Goal: Navigation & Orientation: Understand site structure

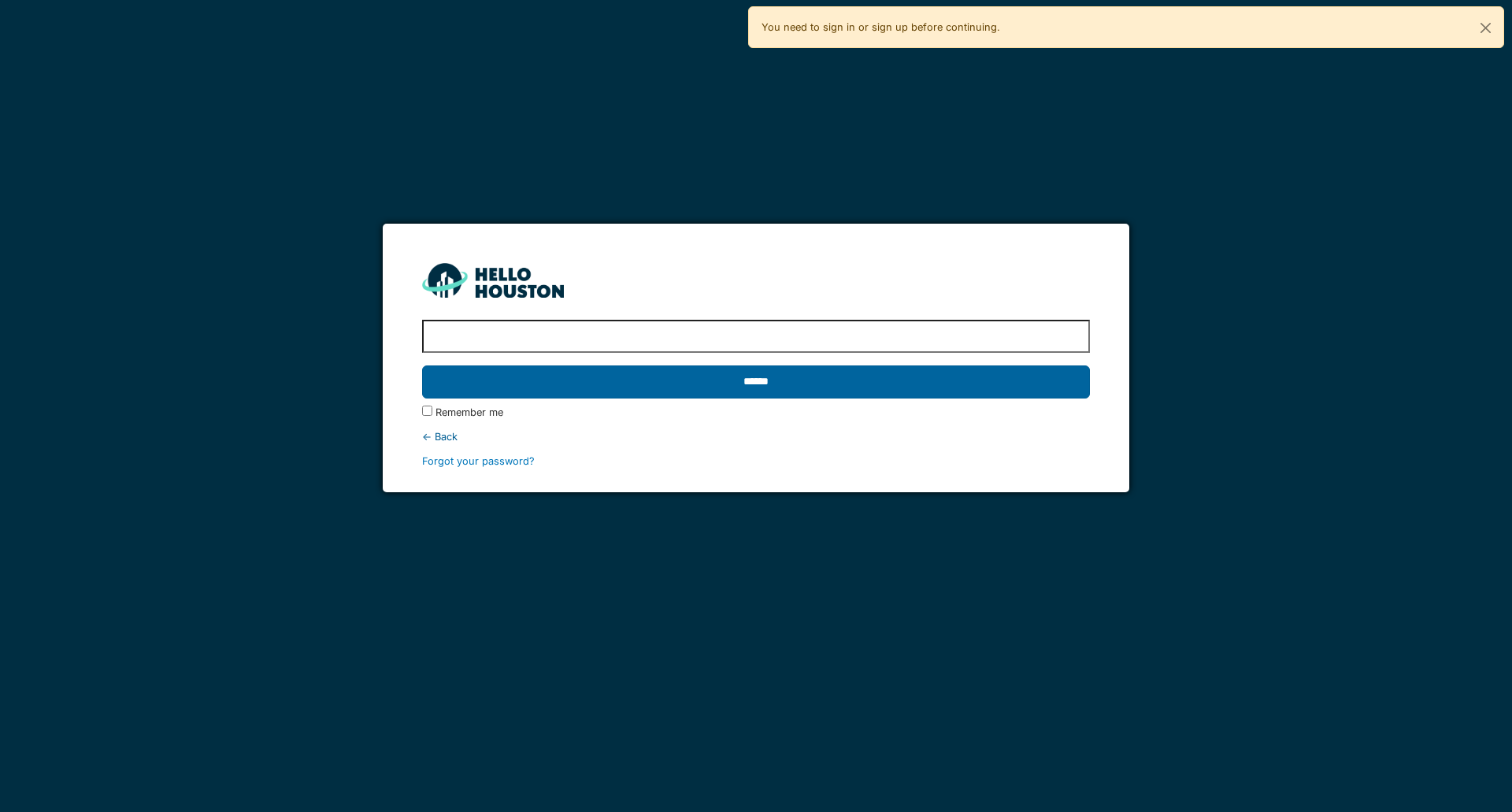
click at [717, 379] on input "******" at bounding box center [756, 382] width 667 height 33
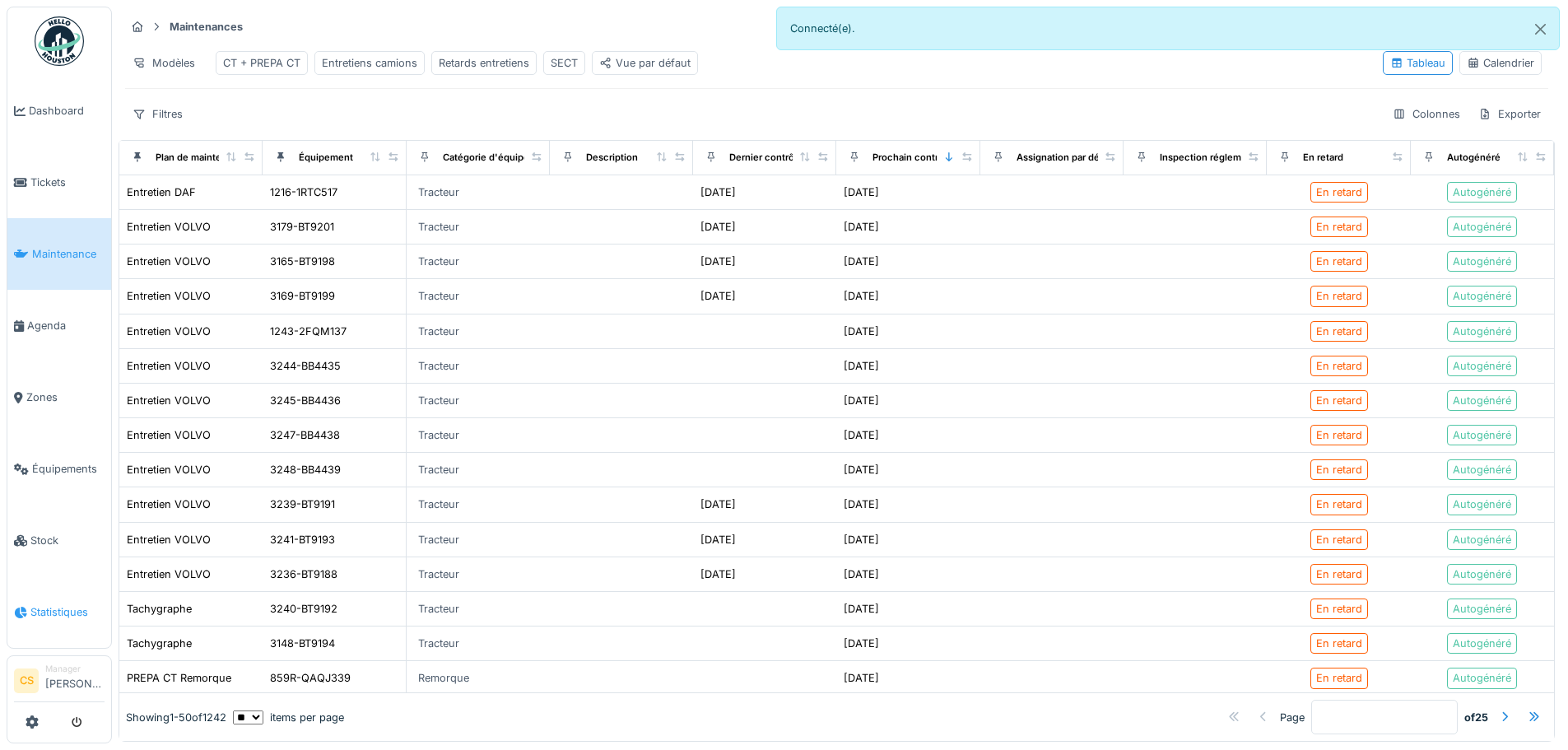
click at [57, 604] on span "Statistiques" at bounding box center [67, 612] width 74 height 16
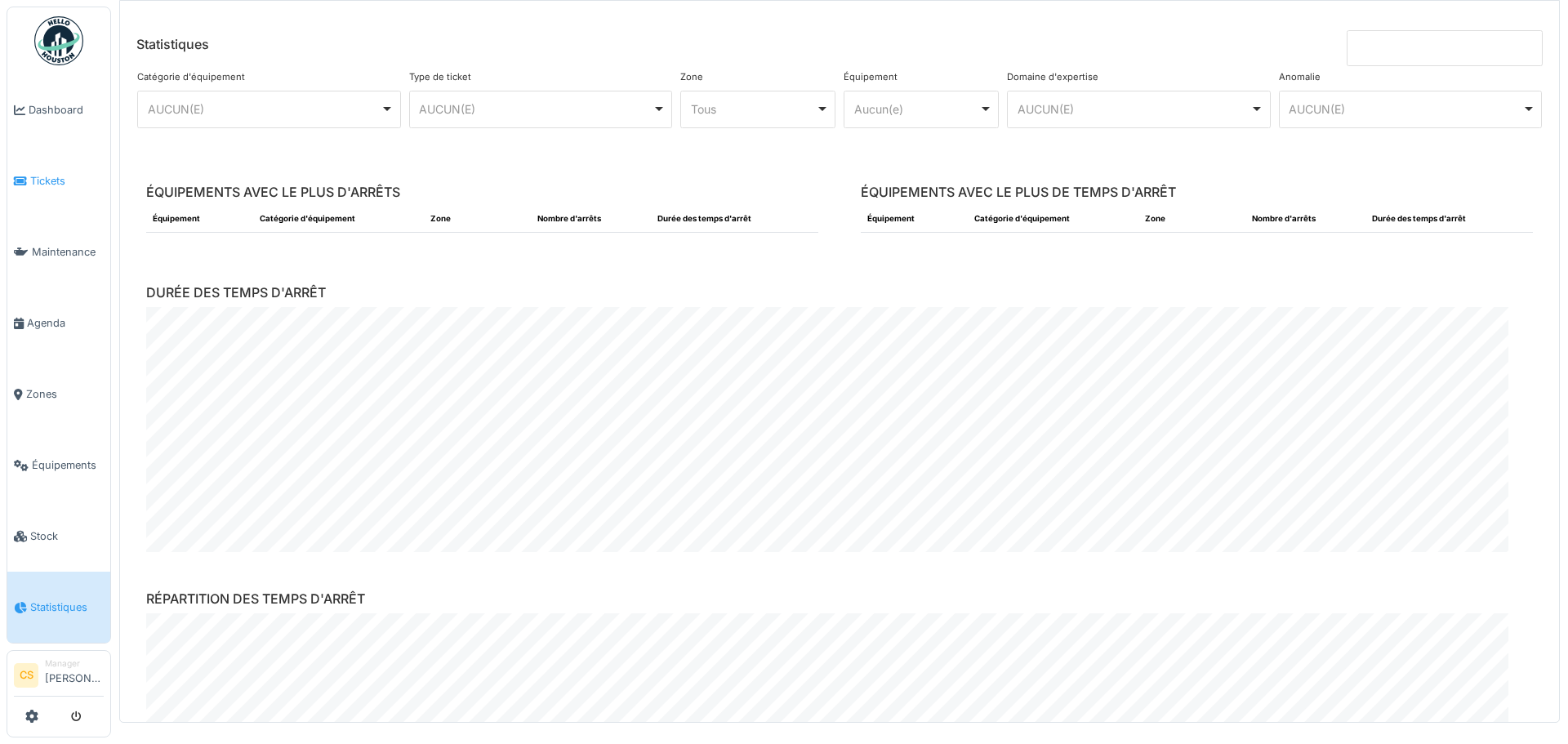
click at [39, 187] on link "Tickets" at bounding box center [58, 181] width 102 height 71
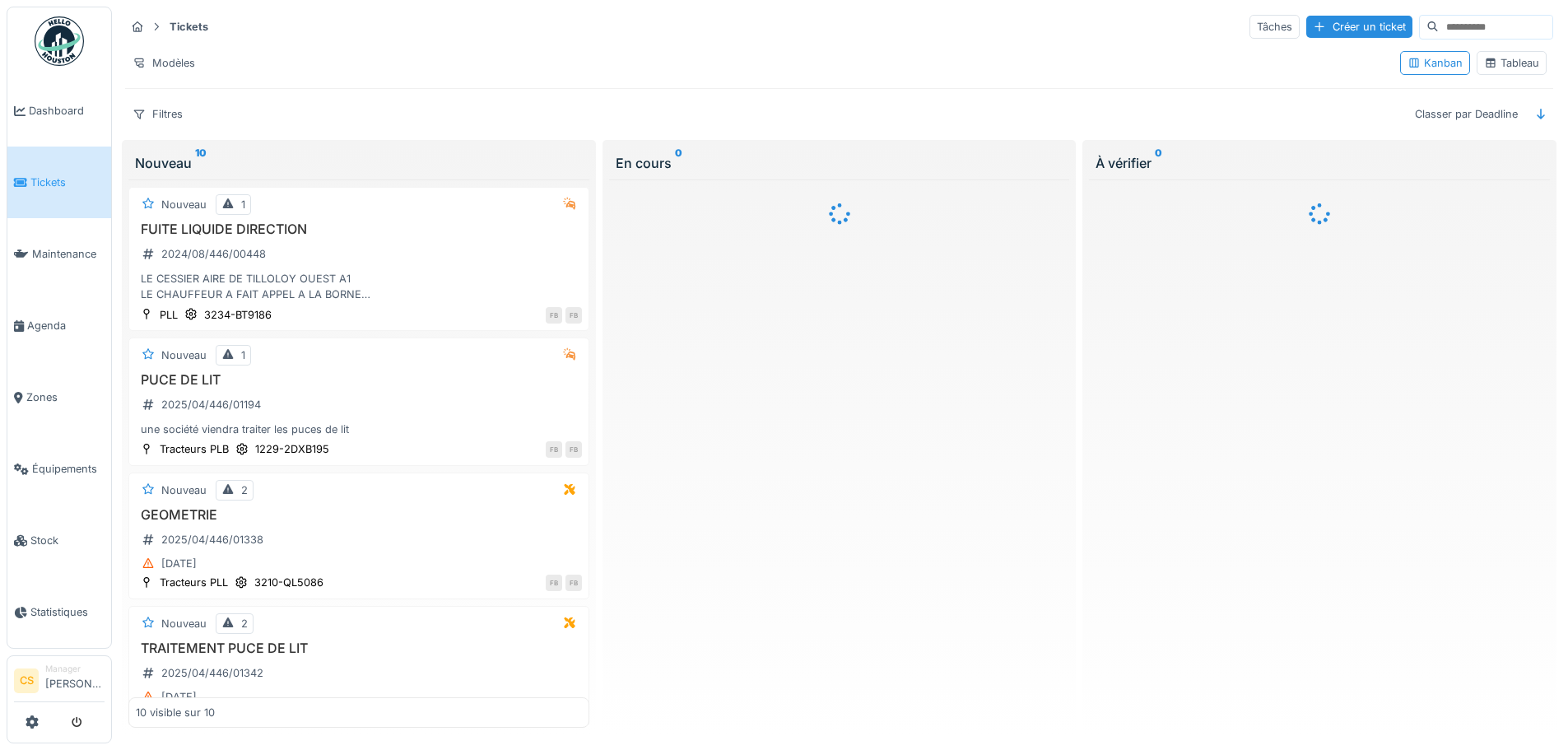
click at [40, 110] on span "Dashboard" at bounding box center [67, 111] width 76 height 16
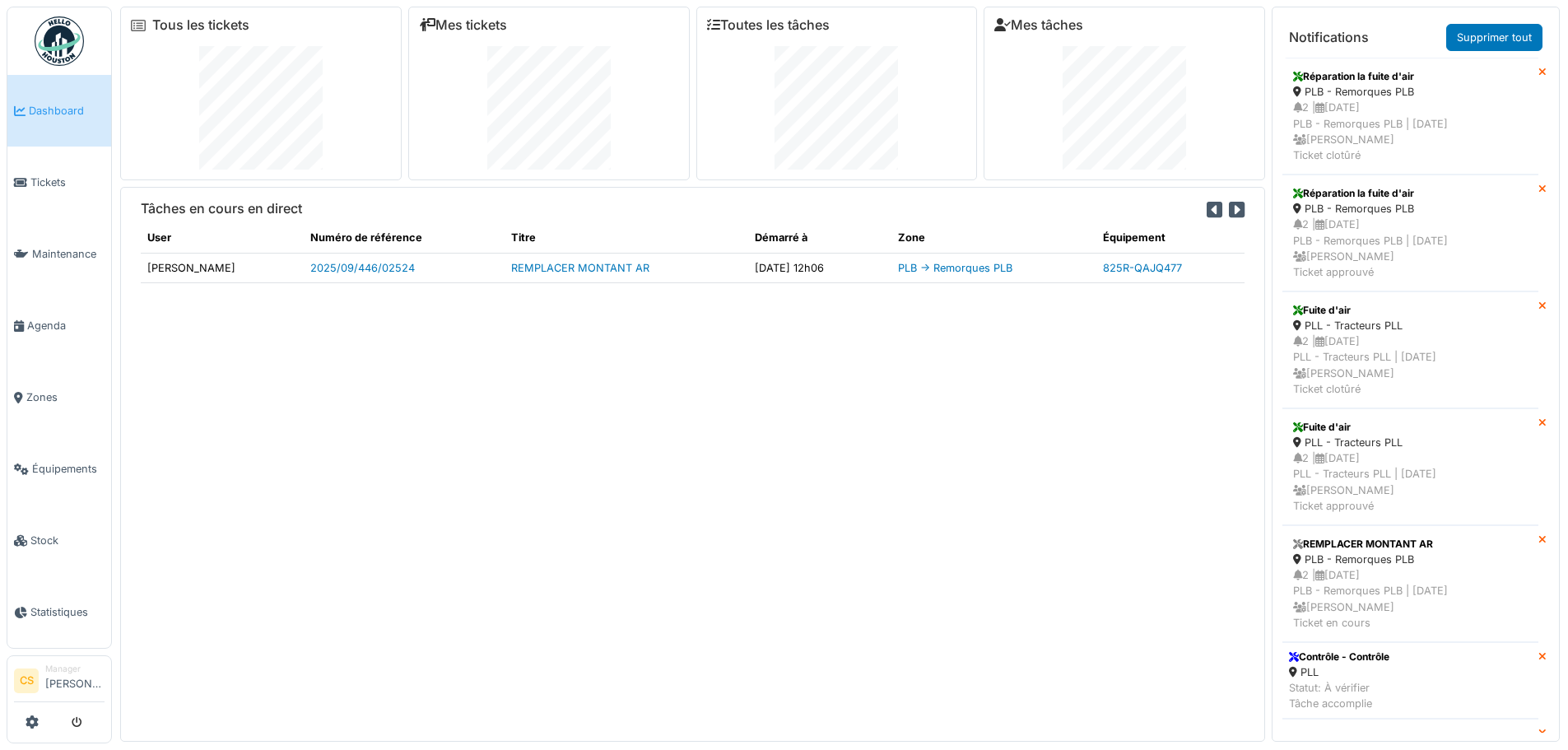
click at [1229, 205] on icon at bounding box center [1237, 209] width 16 height 19
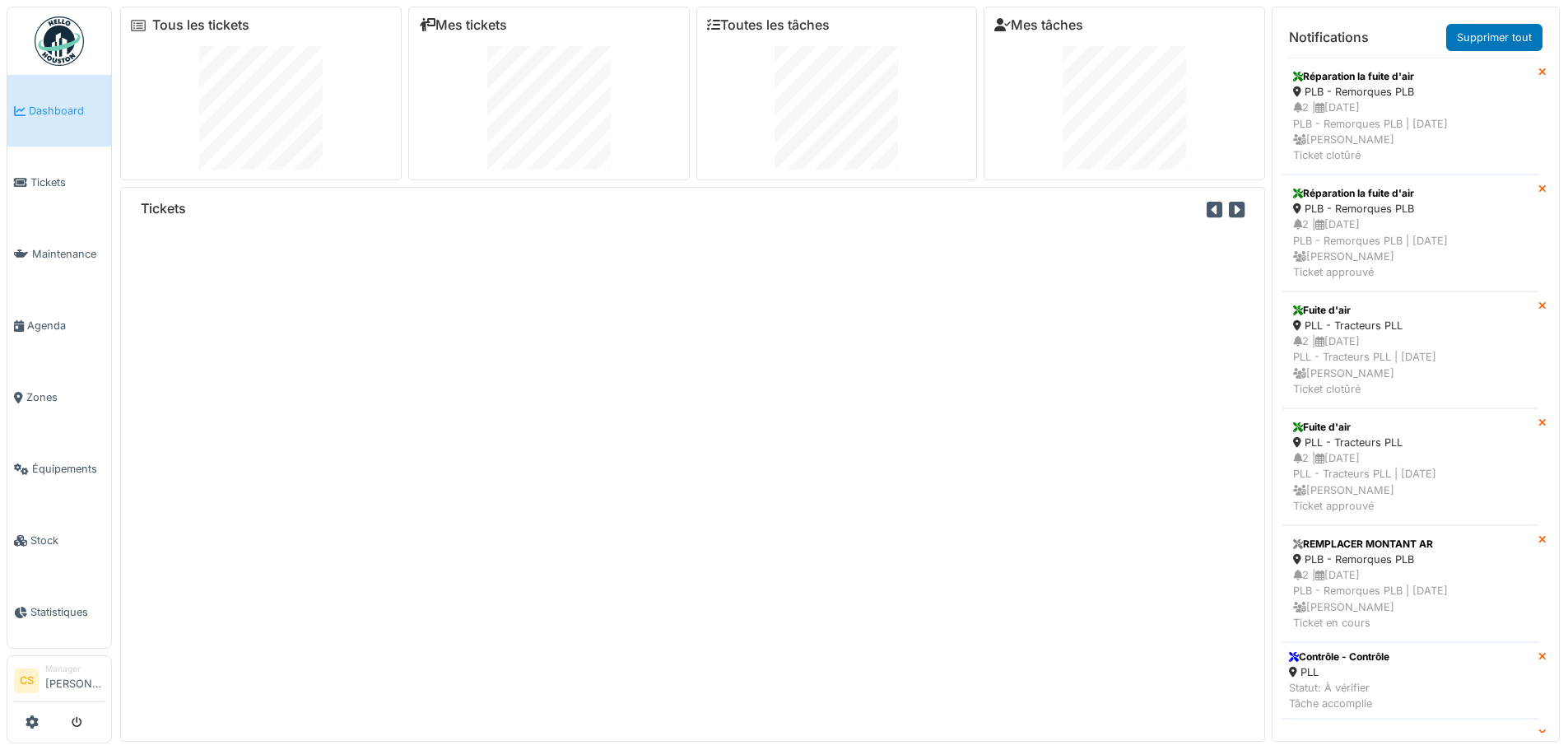
click at [1229, 205] on icon at bounding box center [1237, 209] width 16 height 19
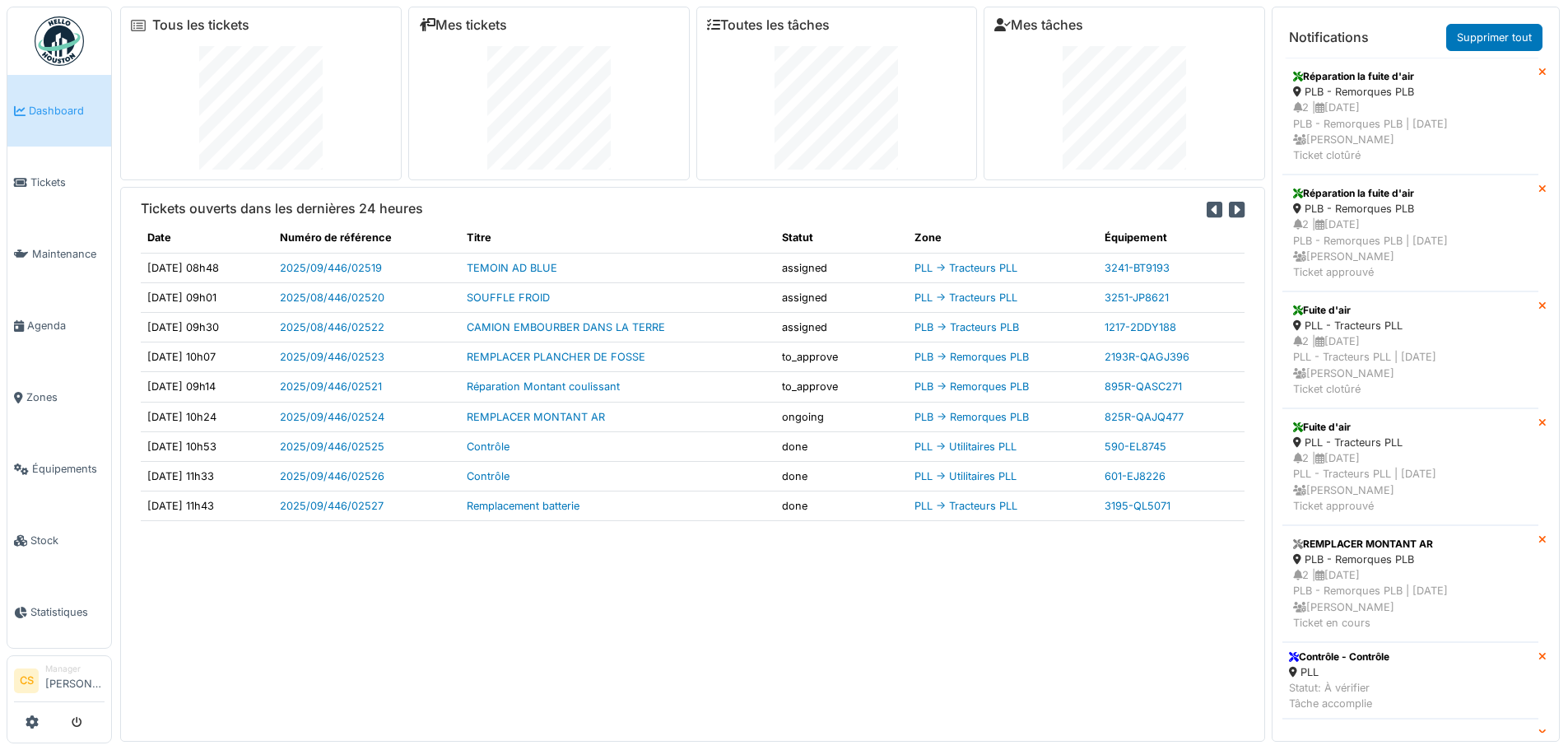
click at [1229, 205] on icon at bounding box center [1237, 209] width 16 height 19
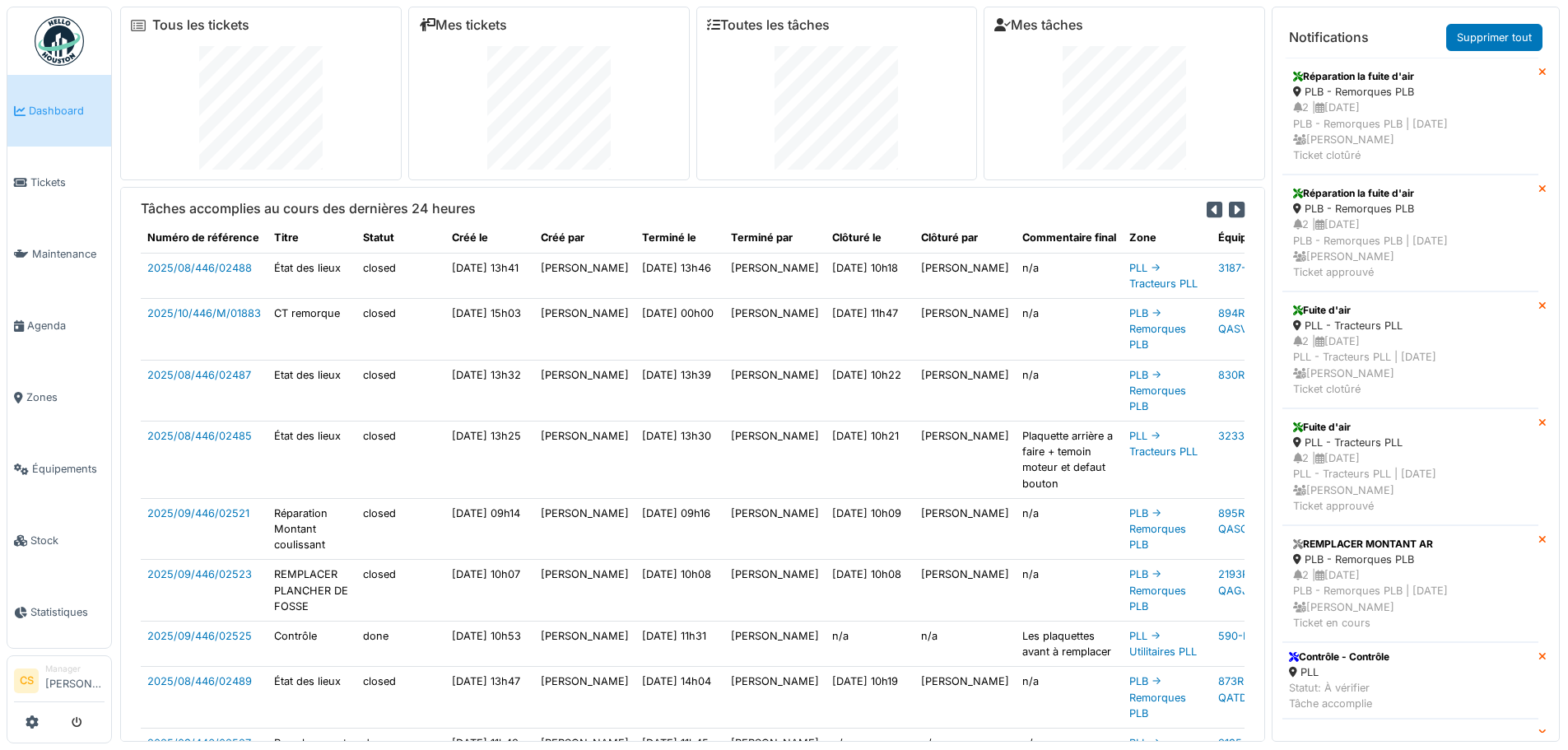
click at [1229, 205] on icon at bounding box center [1237, 209] width 16 height 19
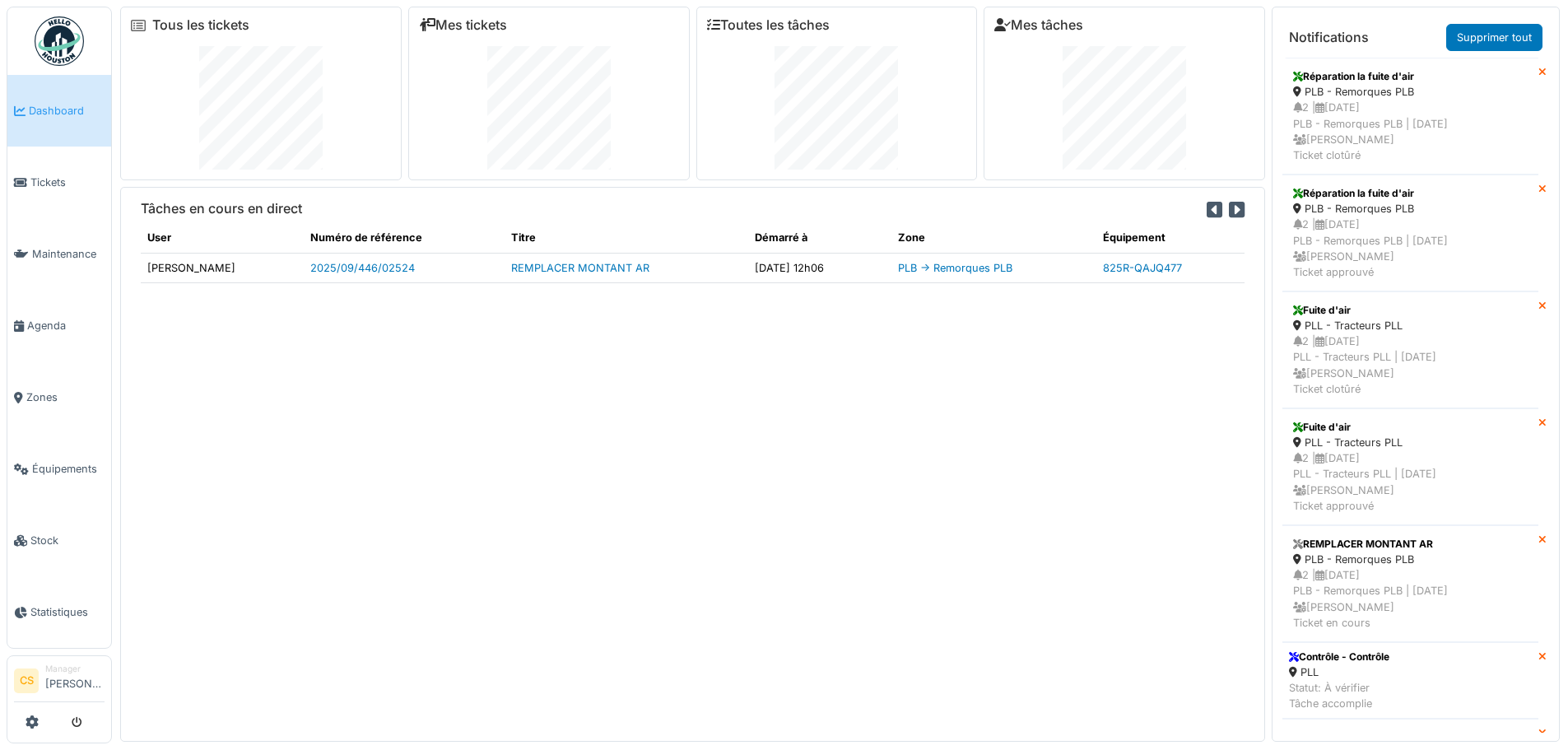
click at [1229, 205] on icon at bounding box center [1237, 209] width 16 height 19
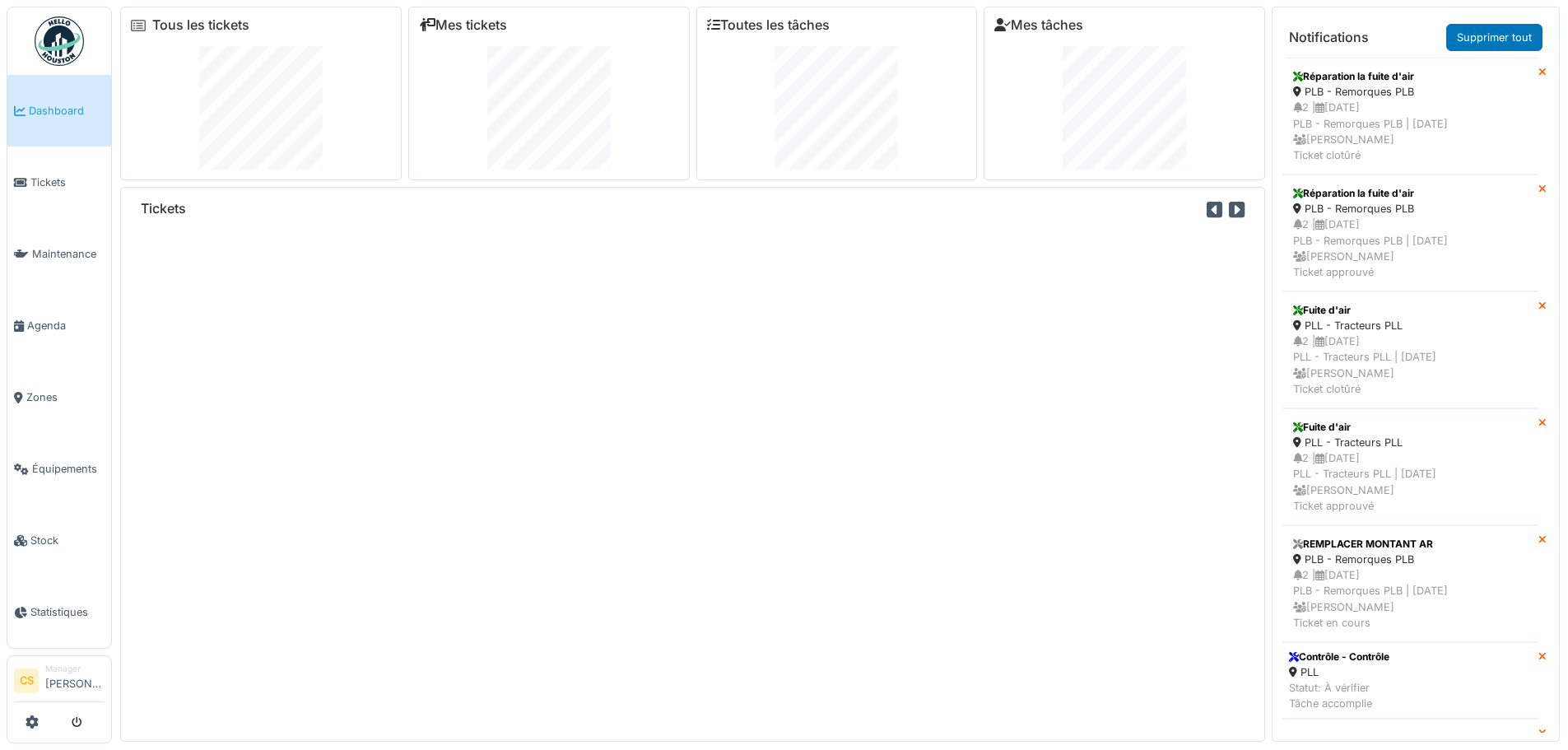
click at [1229, 205] on icon at bounding box center [1237, 209] width 16 height 19
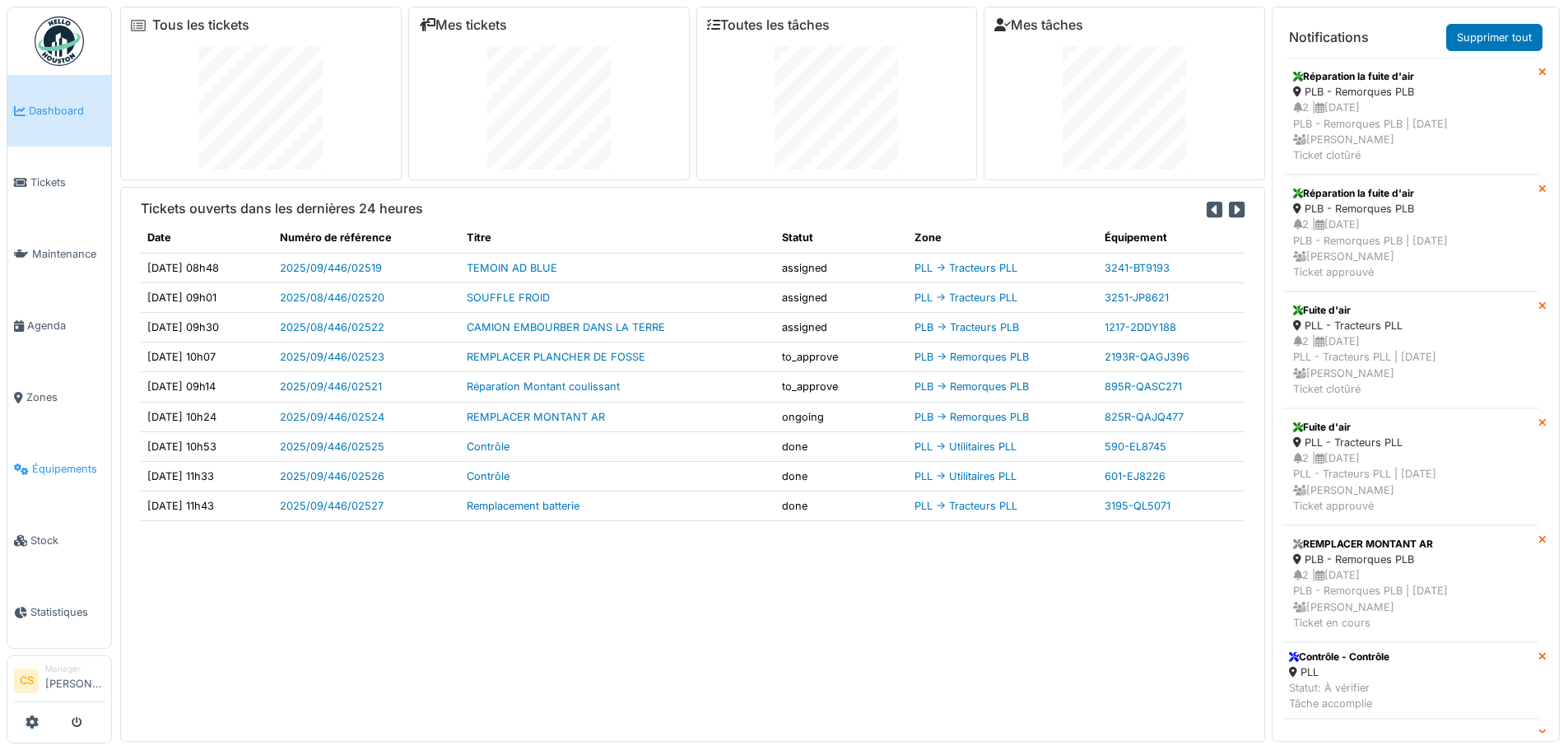
click at [68, 461] on span "Équipements" at bounding box center [68, 469] width 72 height 16
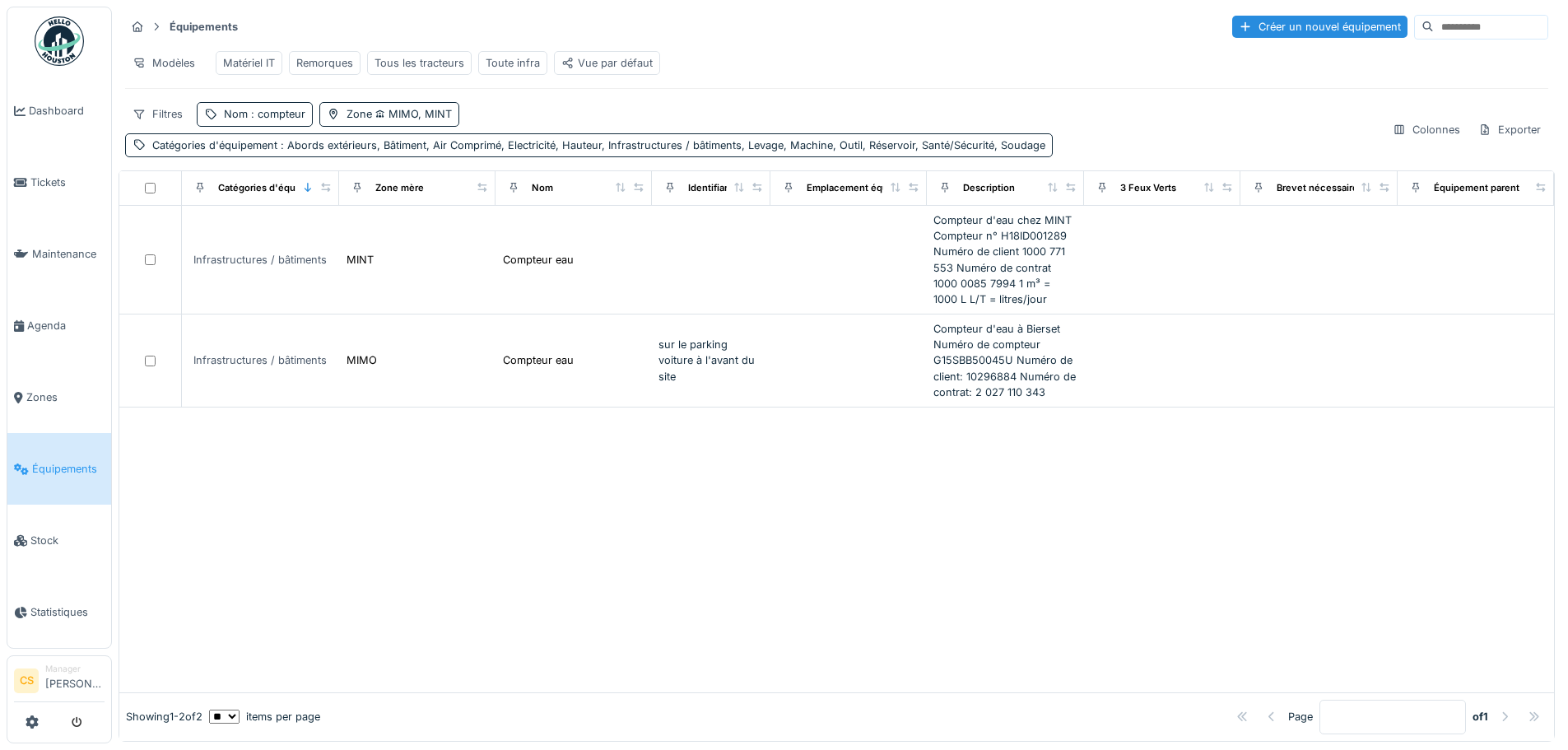
click at [952, 598] on div at bounding box center [836, 549] width 1435 height 285
